Goal: Transaction & Acquisition: Purchase product/service

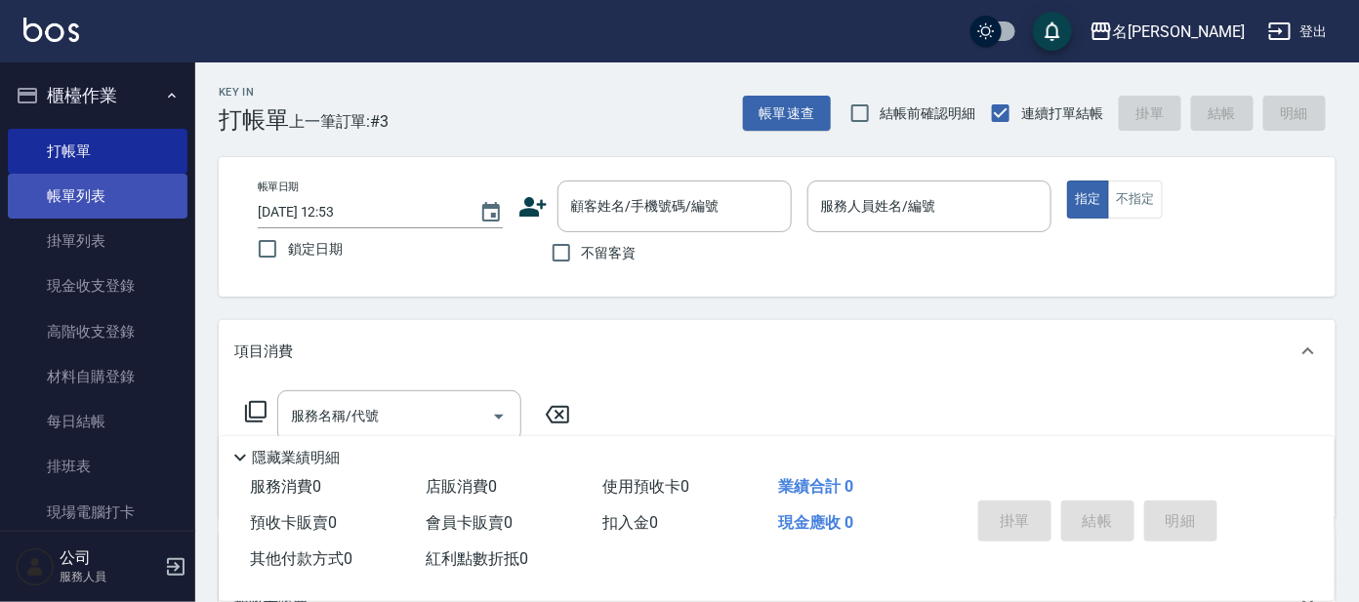
click at [105, 200] on link "帳單列表" at bounding box center [98, 196] width 180 height 45
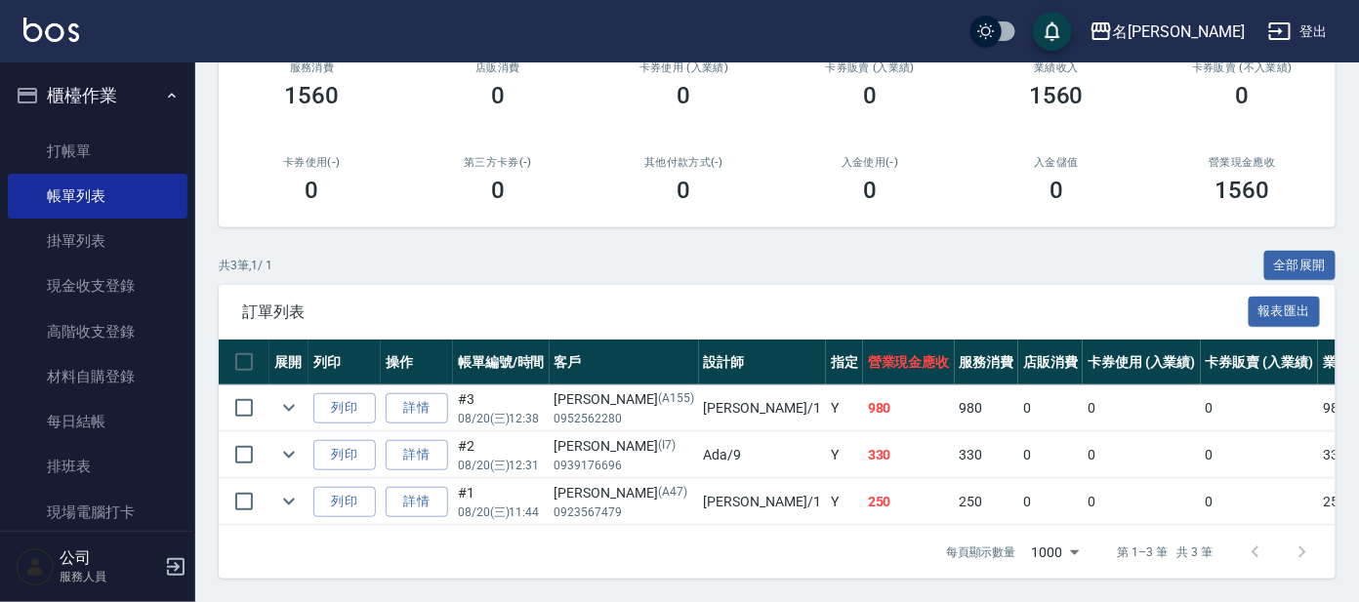
scroll to position [281, 0]
drag, startPoint x: 76, startPoint y: 155, endPoint x: 95, endPoint y: 133, distance: 29.1
click at [77, 154] on link "打帳單" at bounding box center [98, 151] width 180 height 45
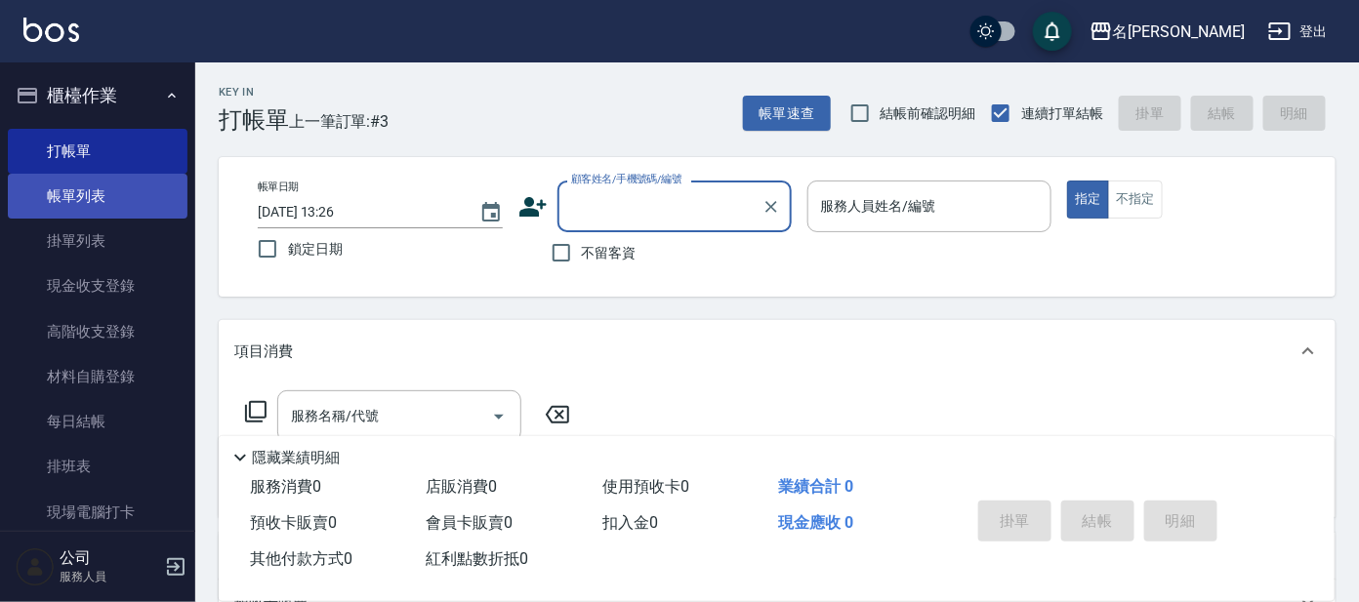
click at [90, 190] on link "帳單列表" at bounding box center [98, 196] width 180 height 45
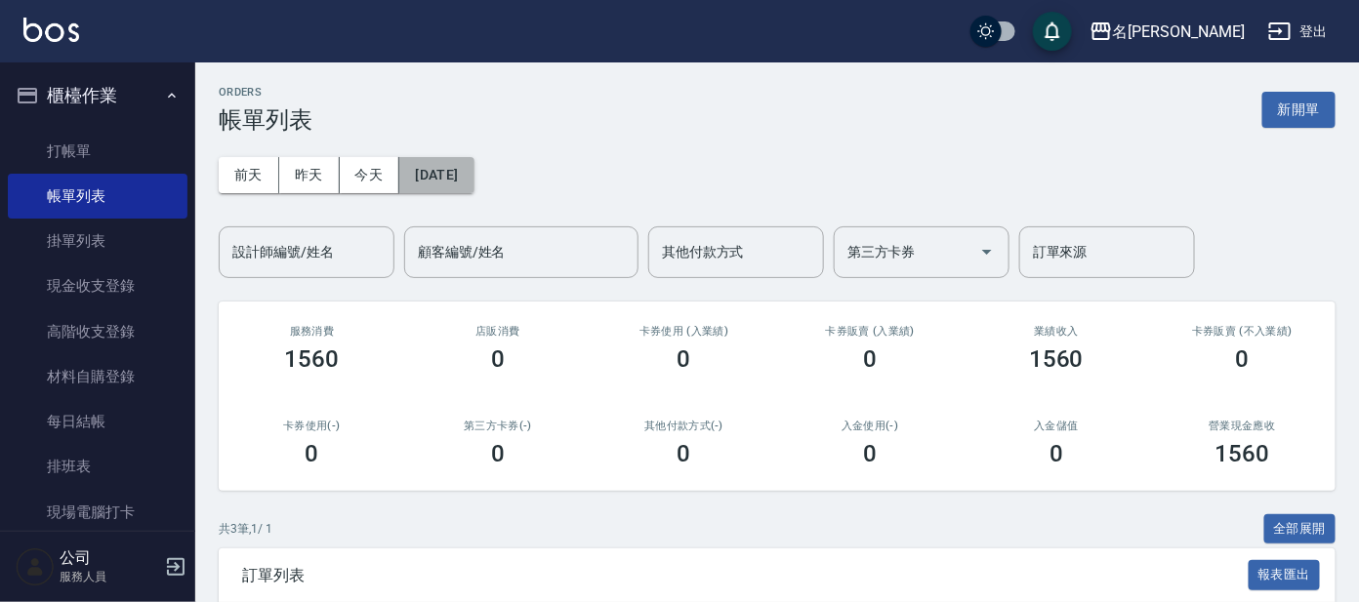
click at [470, 180] on button "[DATE]" at bounding box center [436, 175] width 74 height 36
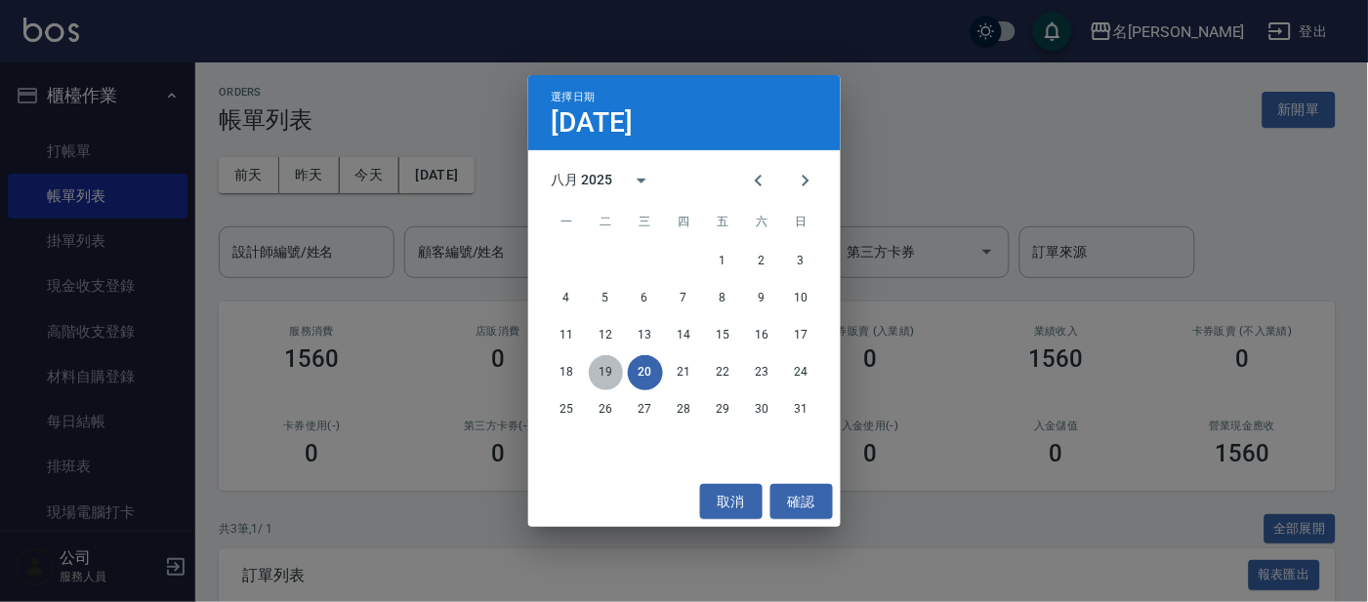
click at [606, 377] on button "19" at bounding box center [606, 372] width 35 height 35
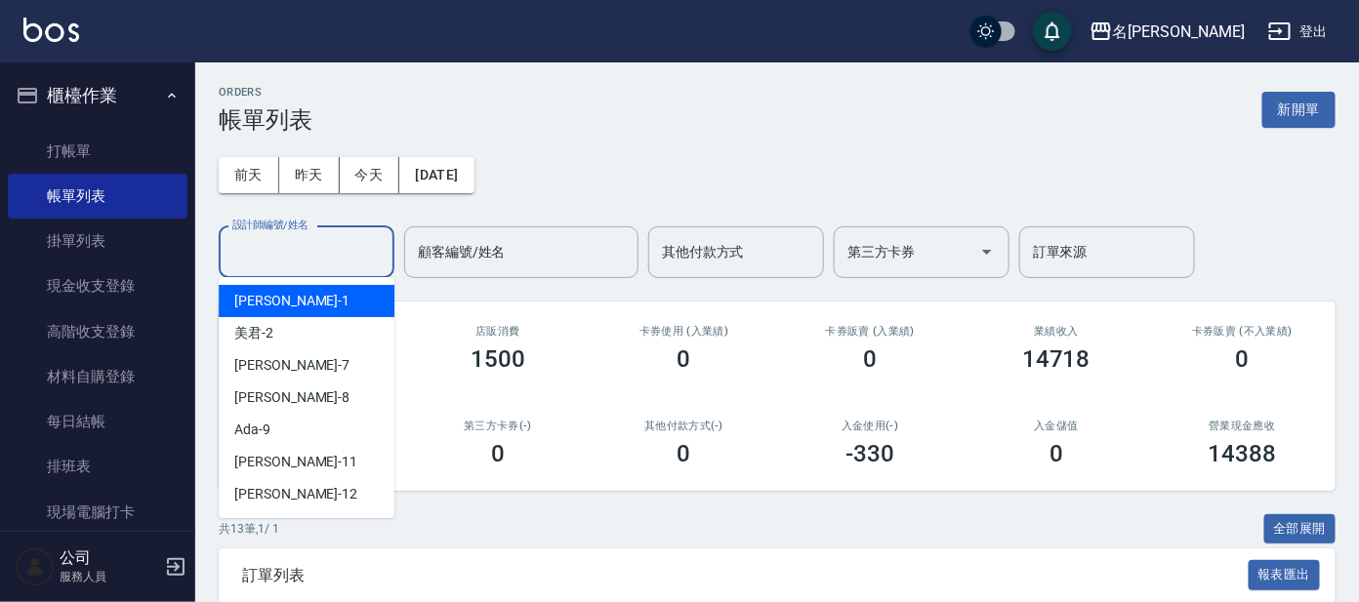
click at [328, 249] on input "設計師編號/姓名" at bounding box center [306, 252] width 158 height 34
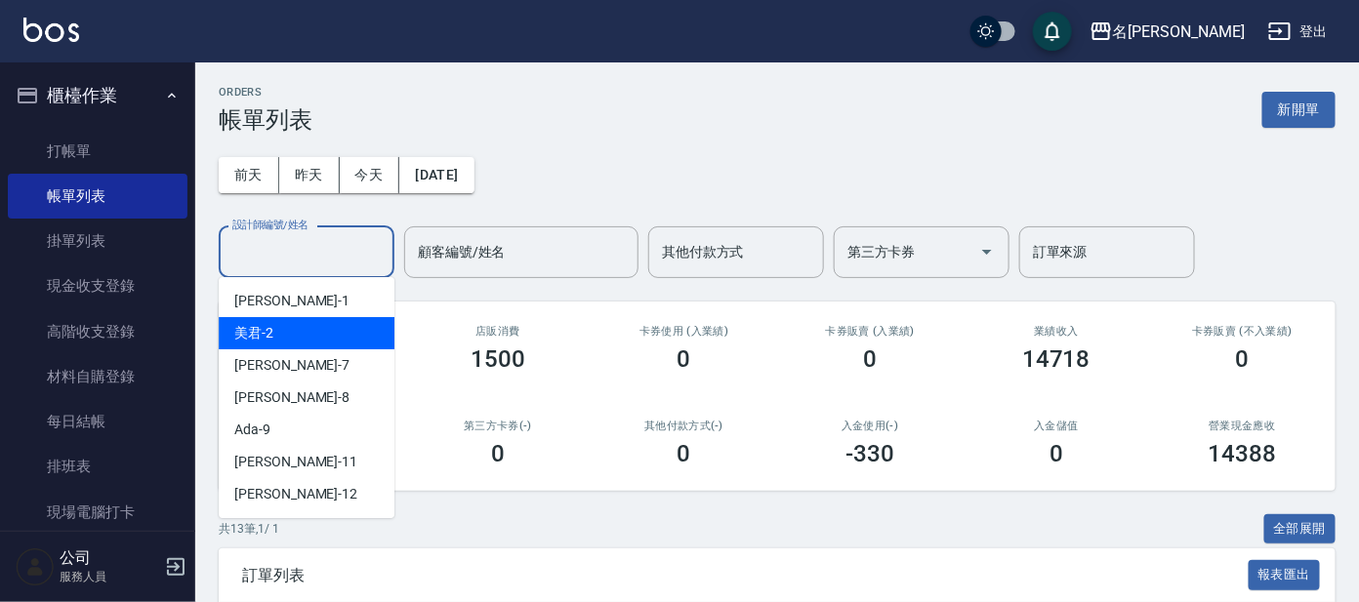
click at [272, 329] on span "美君 -2" at bounding box center [253, 333] width 39 height 21
click at [267, 245] on input "美君-2" at bounding box center [291, 252] width 129 height 34
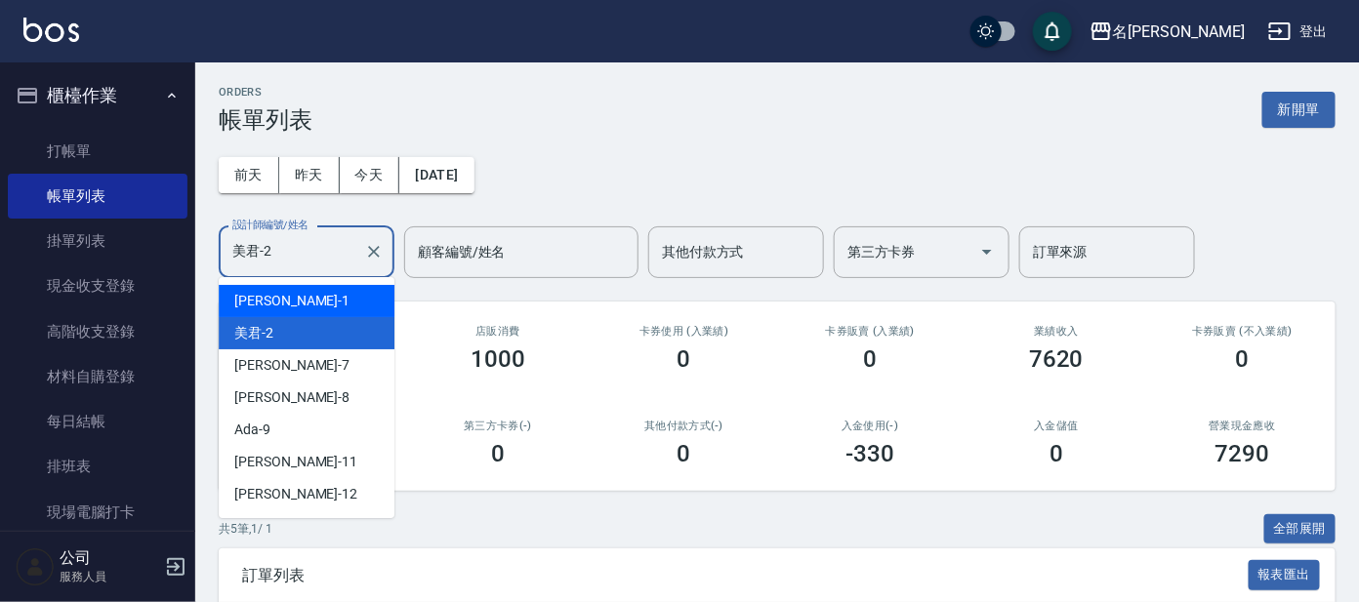
click at [275, 305] on div "宥里 -1" at bounding box center [307, 301] width 176 height 32
type input "宥里-1"
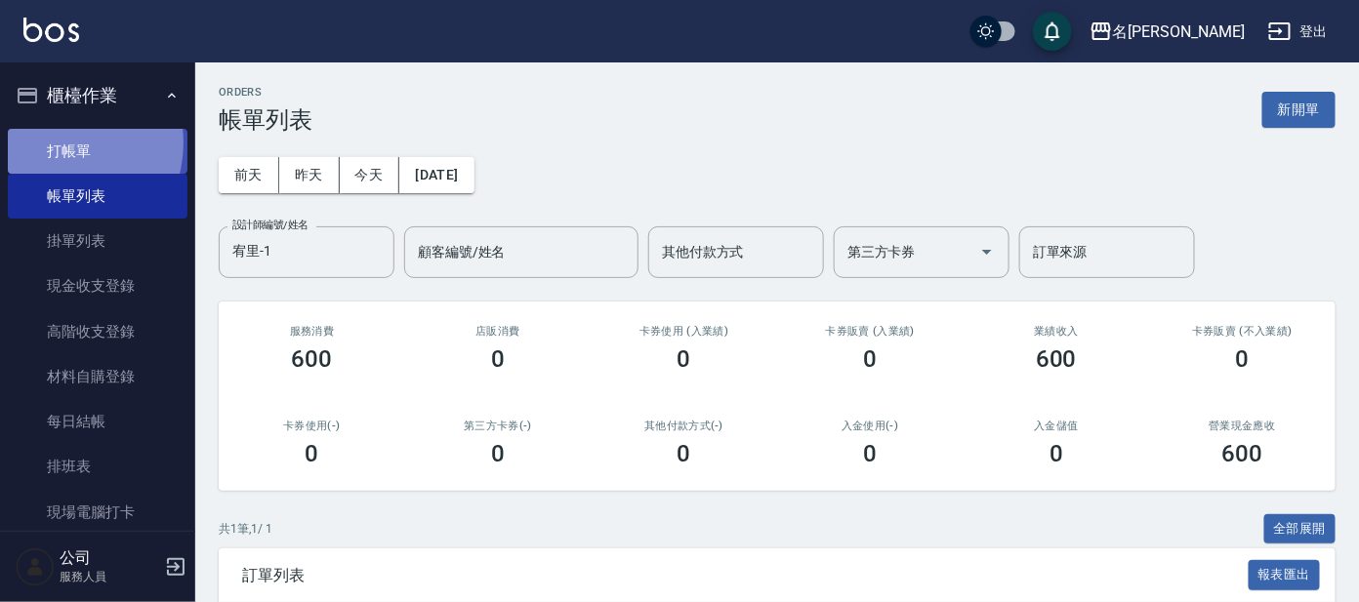
click at [55, 143] on link "打帳單" at bounding box center [98, 151] width 180 height 45
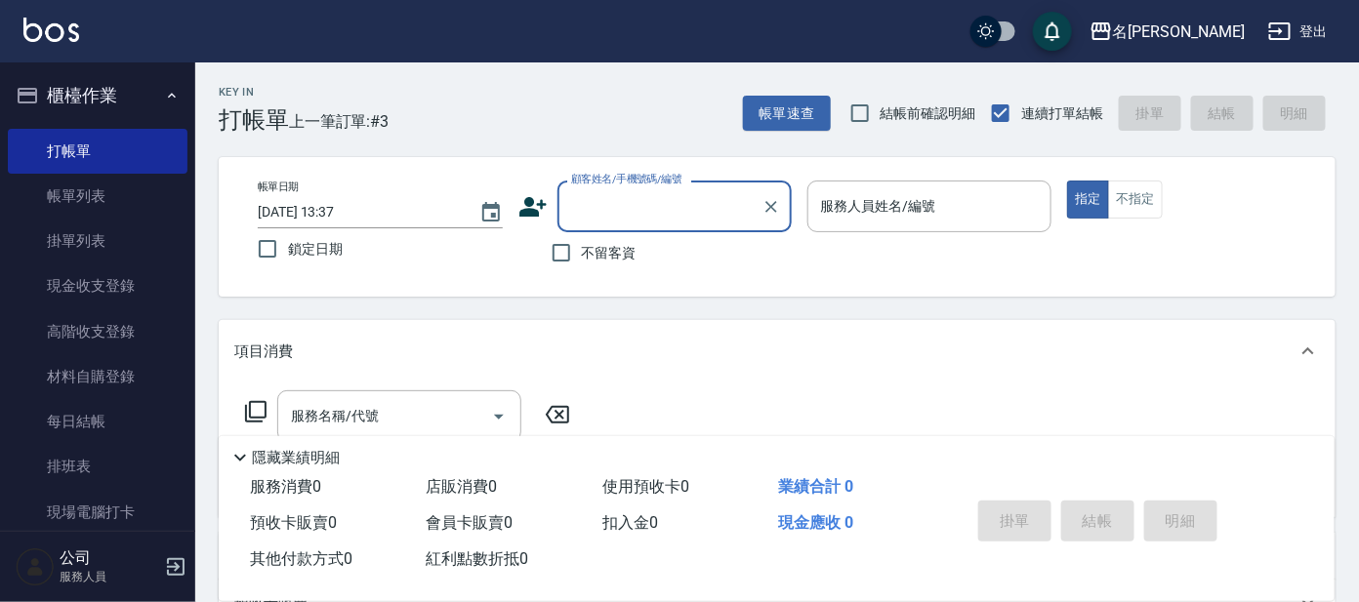
click at [640, 200] on input "顧客姓名/手機號碼/編號" at bounding box center [659, 206] width 187 height 34
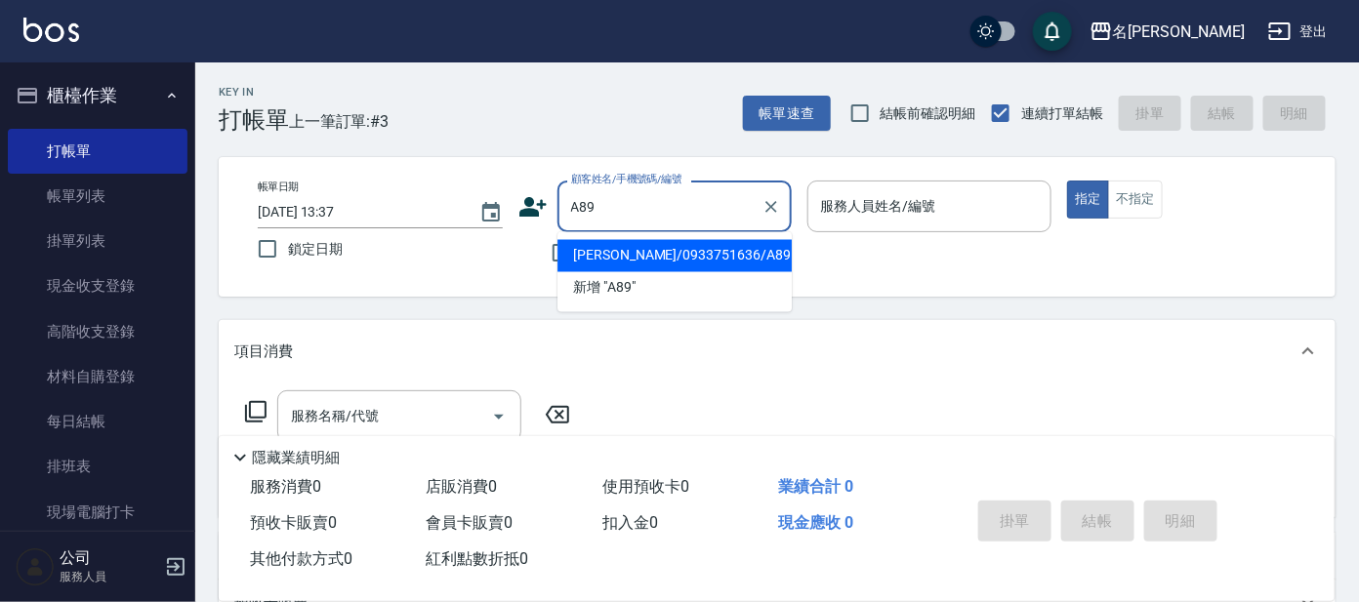
click at [726, 245] on li "[PERSON_NAME]/0933751636/A89" at bounding box center [674, 256] width 234 height 32
type input "[PERSON_NAME]/0933751636/A89"
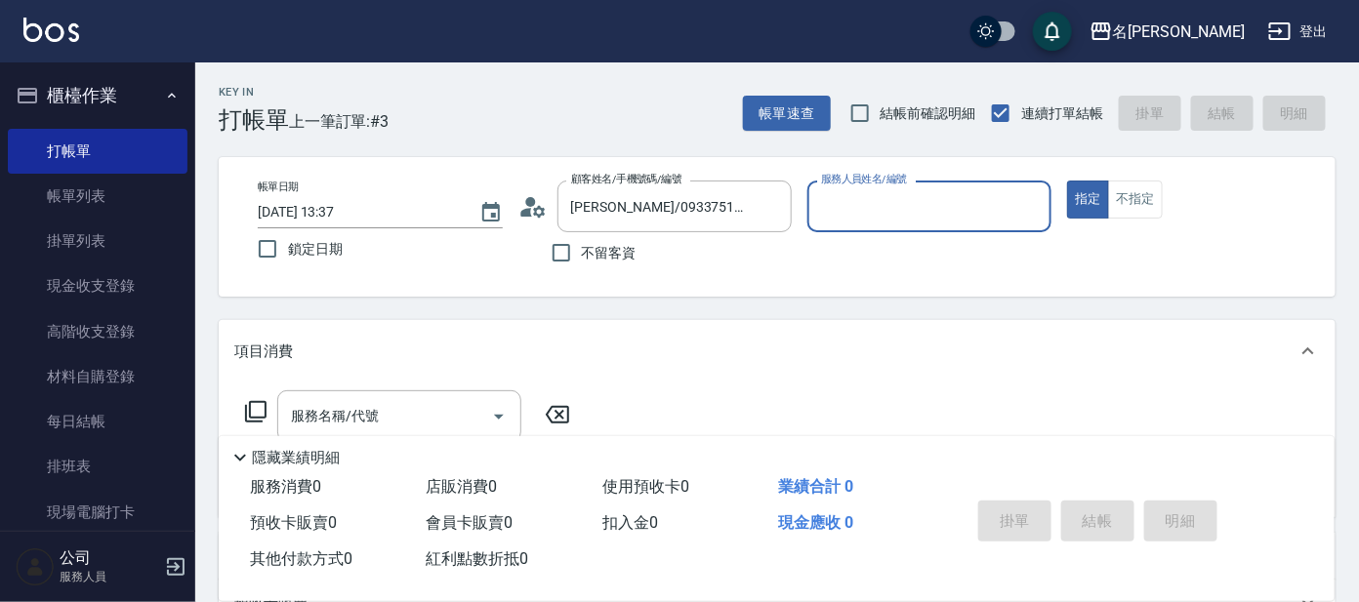
type input "宥里-1"
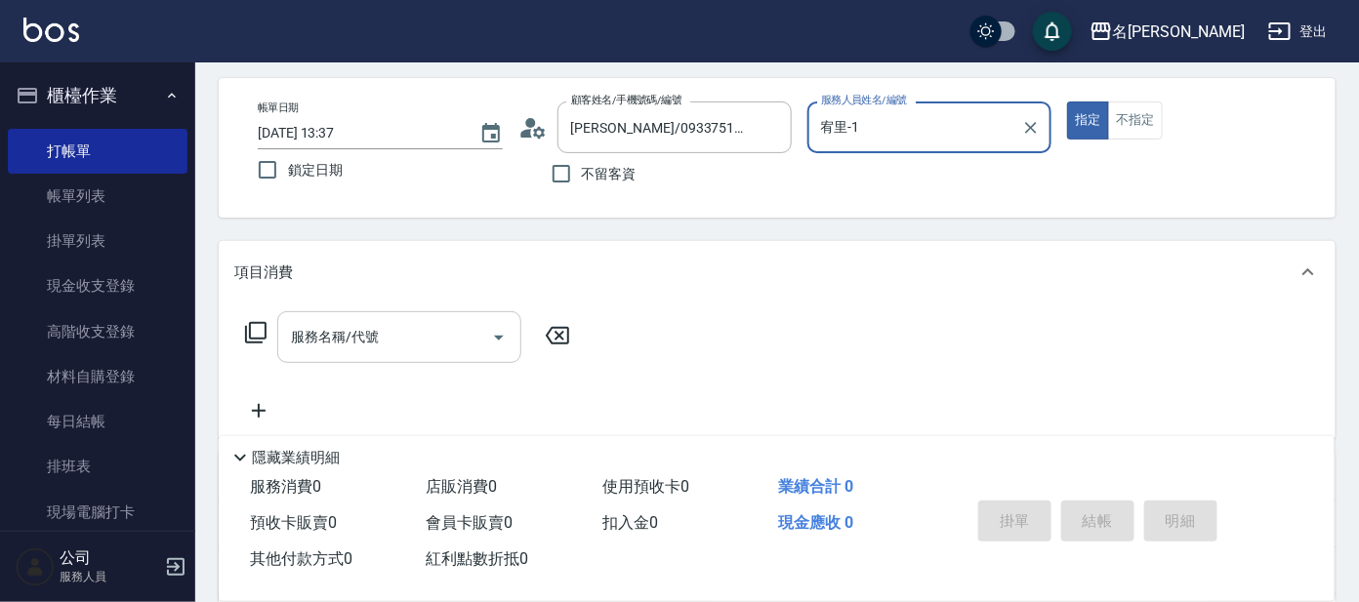
scroll to position [121, 0]
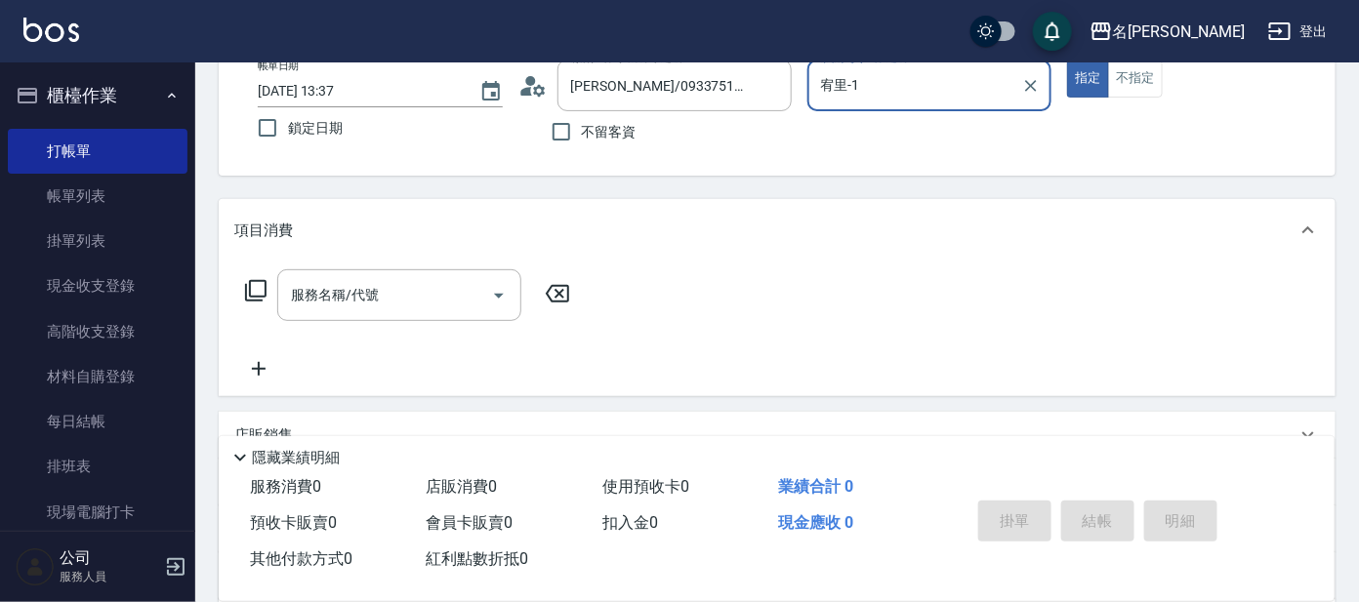
click at [266, 294] on icon at bounding box center [255, 290] width 21 height 21
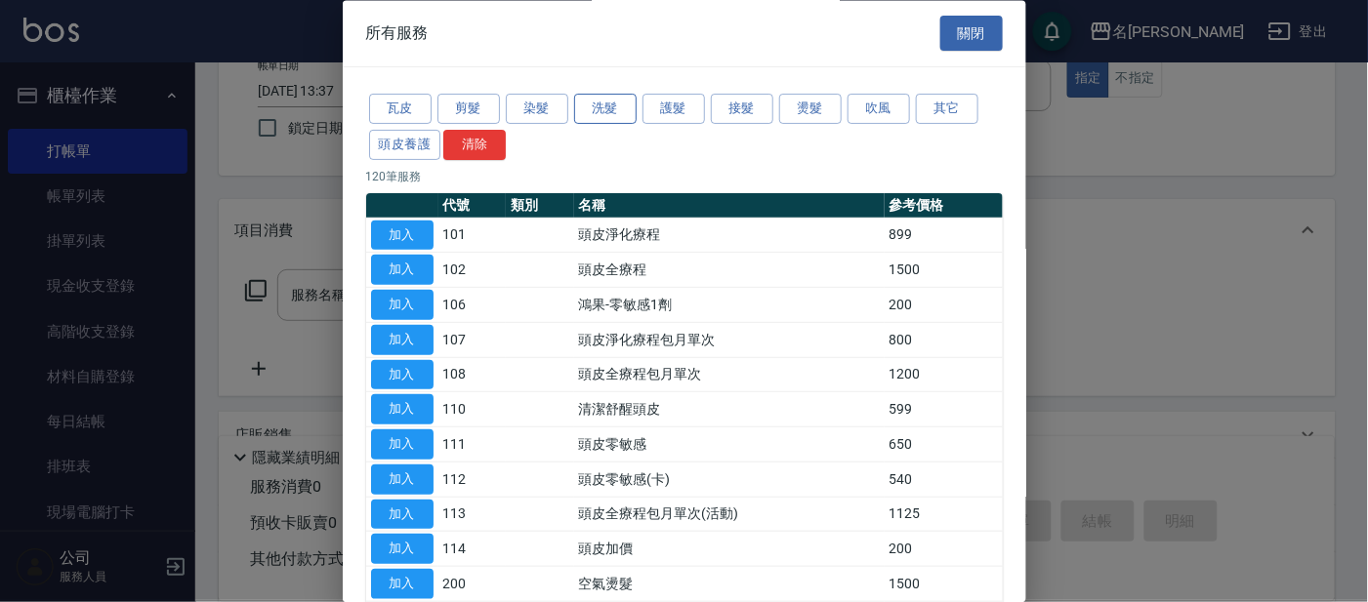
click at [596, 102] on button "洗髮" at bounding box center [605, 110] width 62 height 30
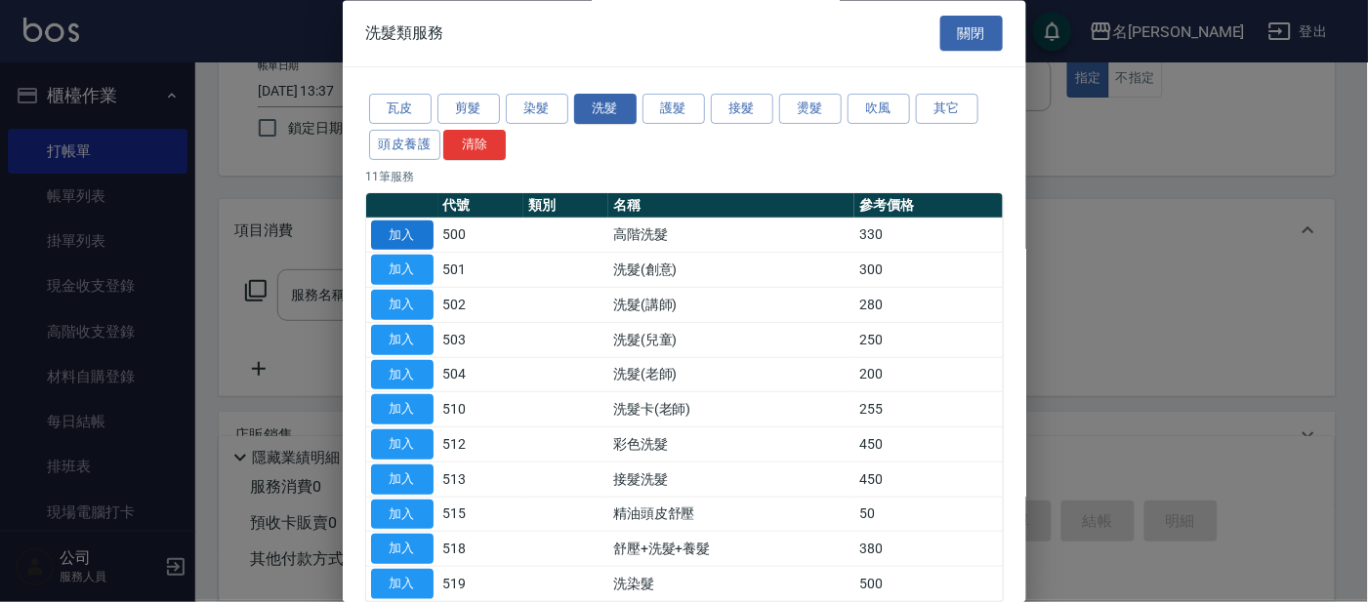
click at [402, 234] on button "加入" at bounding box center [402, 236] width 62 height 30
type input "高階洗髮(500)"
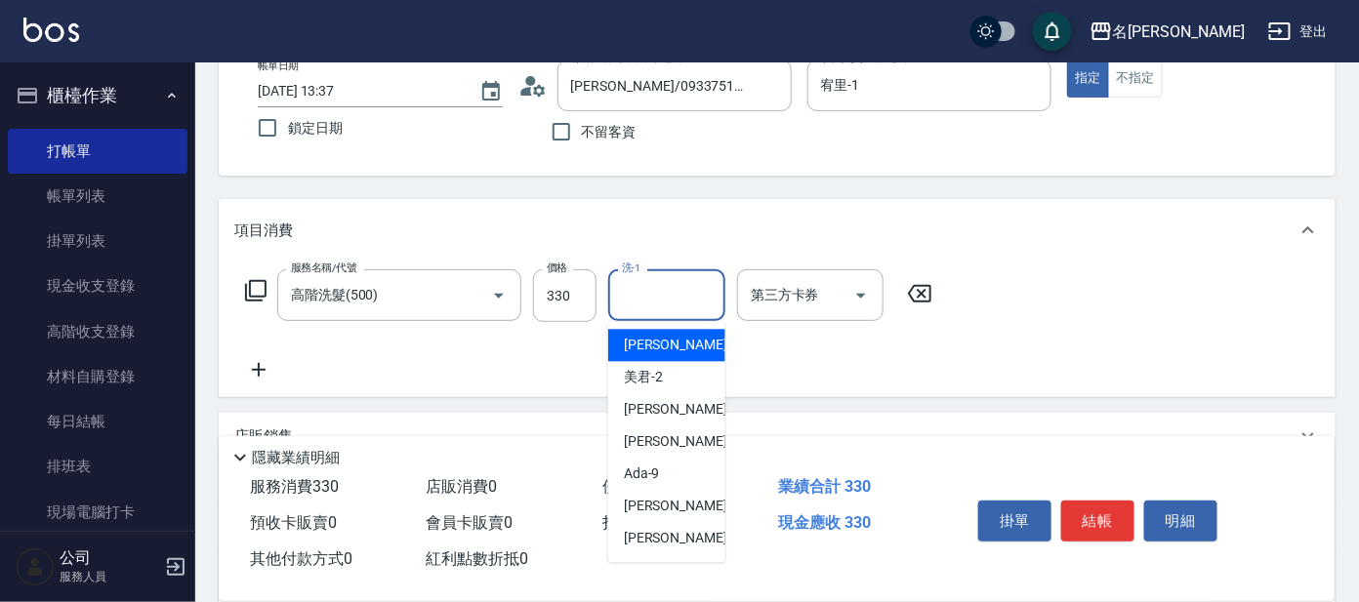
click at [648, 295] on input "洗-1" at bounding box center [667, 295] width 100 height 34
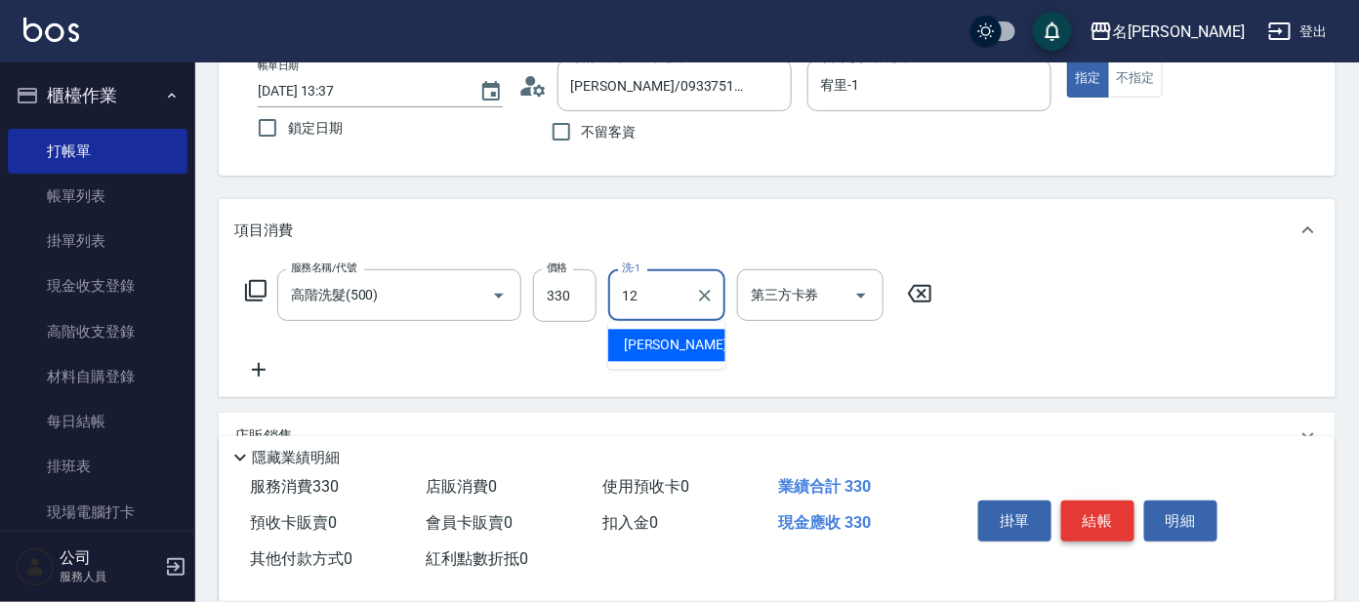
type input "12"
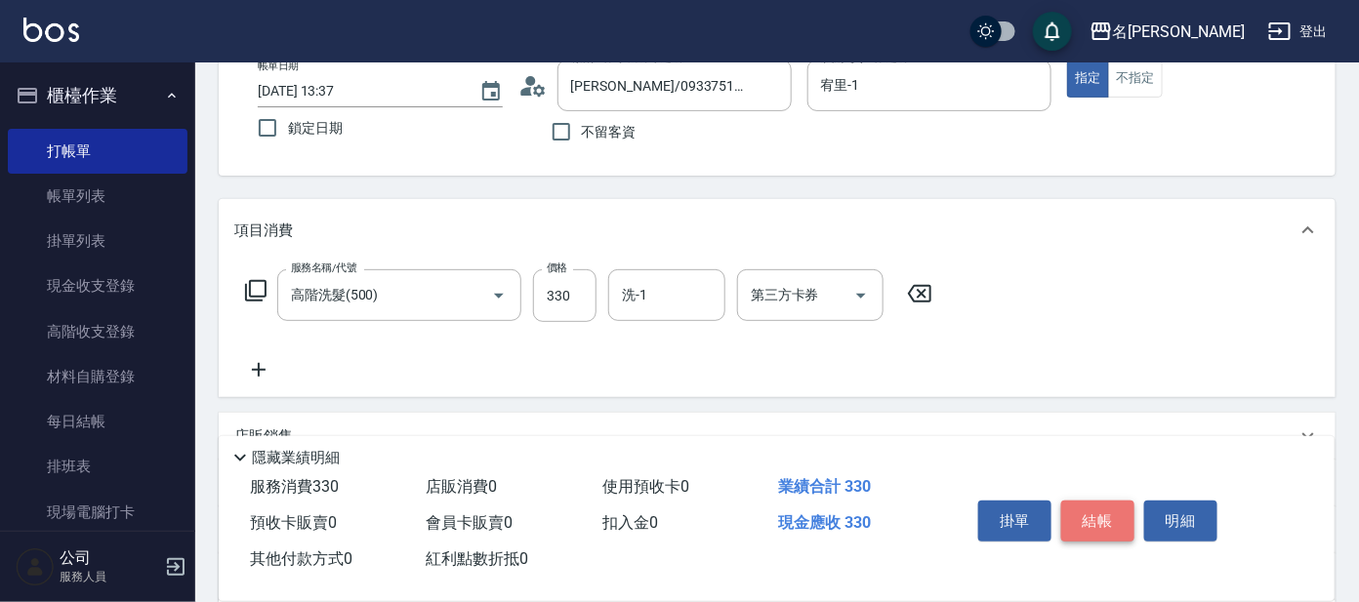
click at [1099, 513] on button "結帳" at bounding box center [1097, 521] width 73 height 41
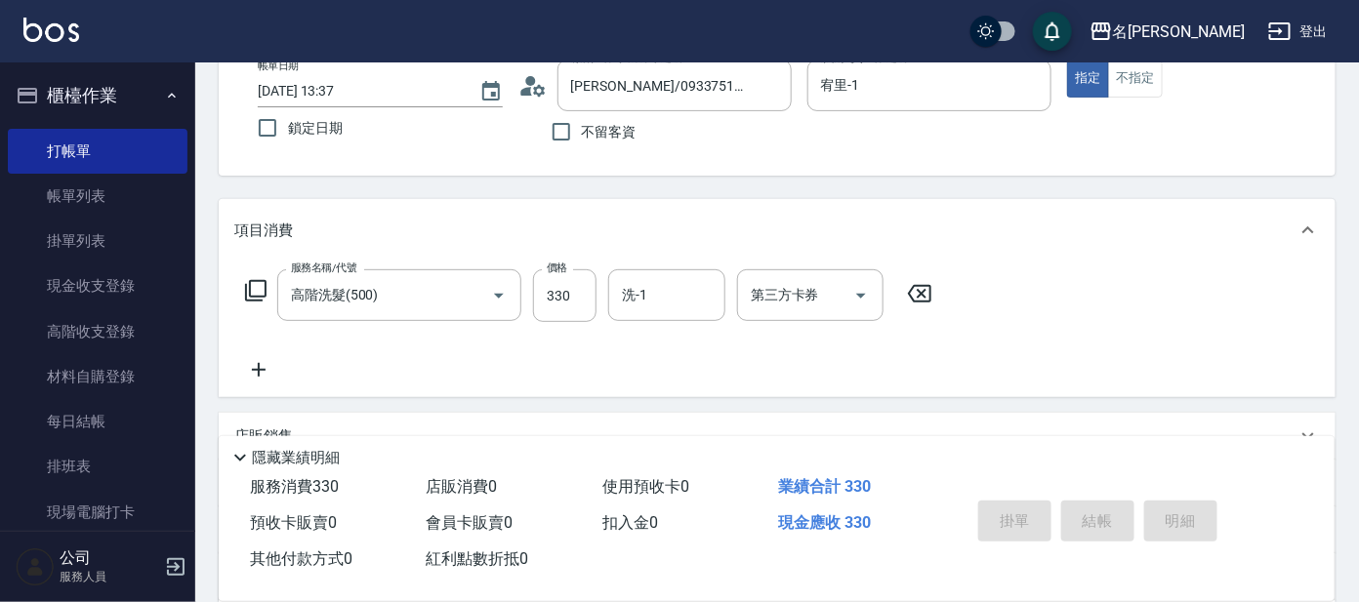
type input "[DATE] 13:49"
